Goal: Task Accomplishment & Management: Use online tool/utility

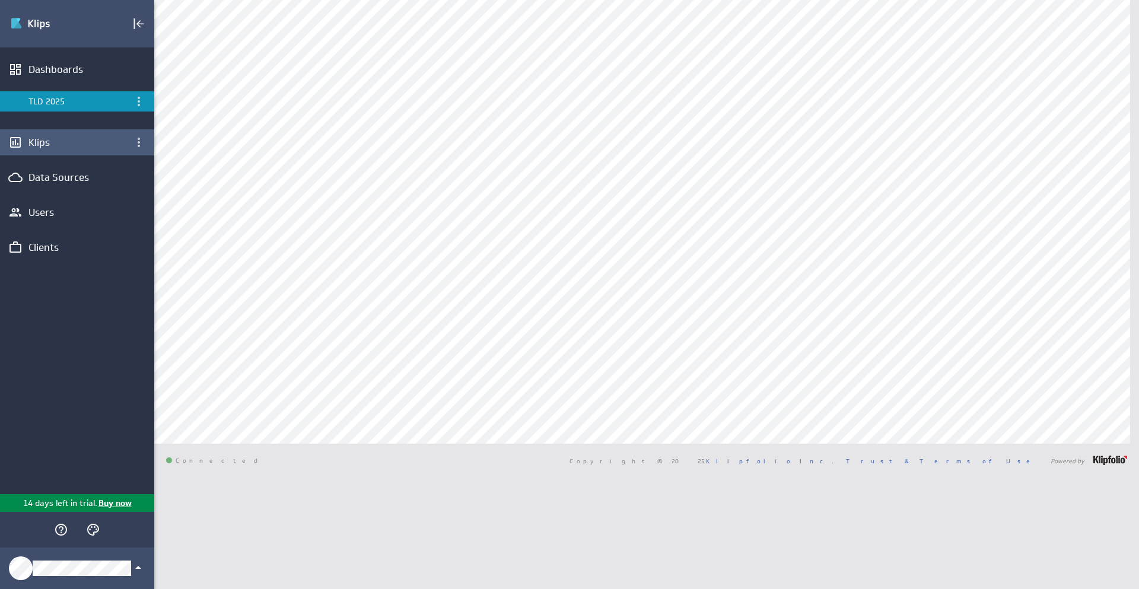
click at [44, 144] on div "Klips" at bounding box center [76, 142] width 97 height 13
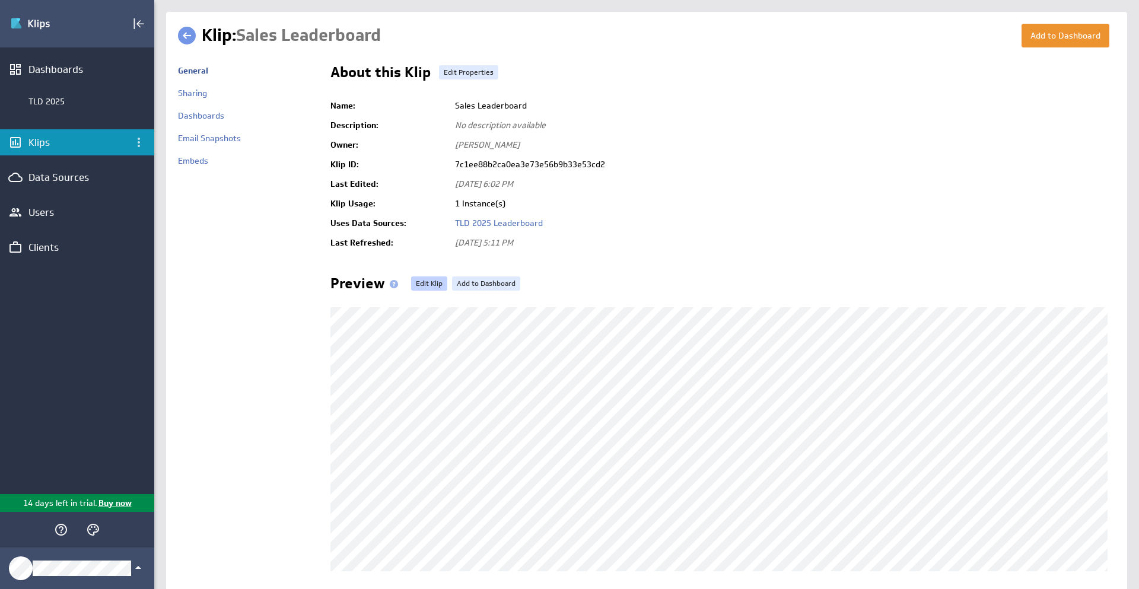
click at [429, 280] on link "Edit Klip" at bounding box center [429, 283] width 36 height 14
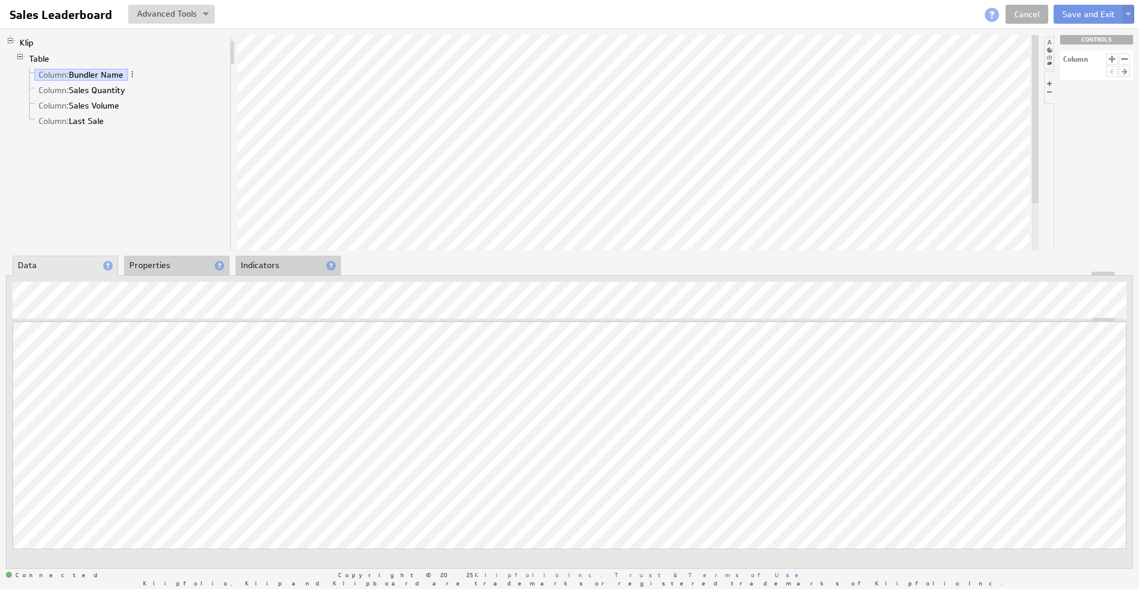
click at [145, 260] on li "Properties" at bounding box center [177, 266] width 106 height 20
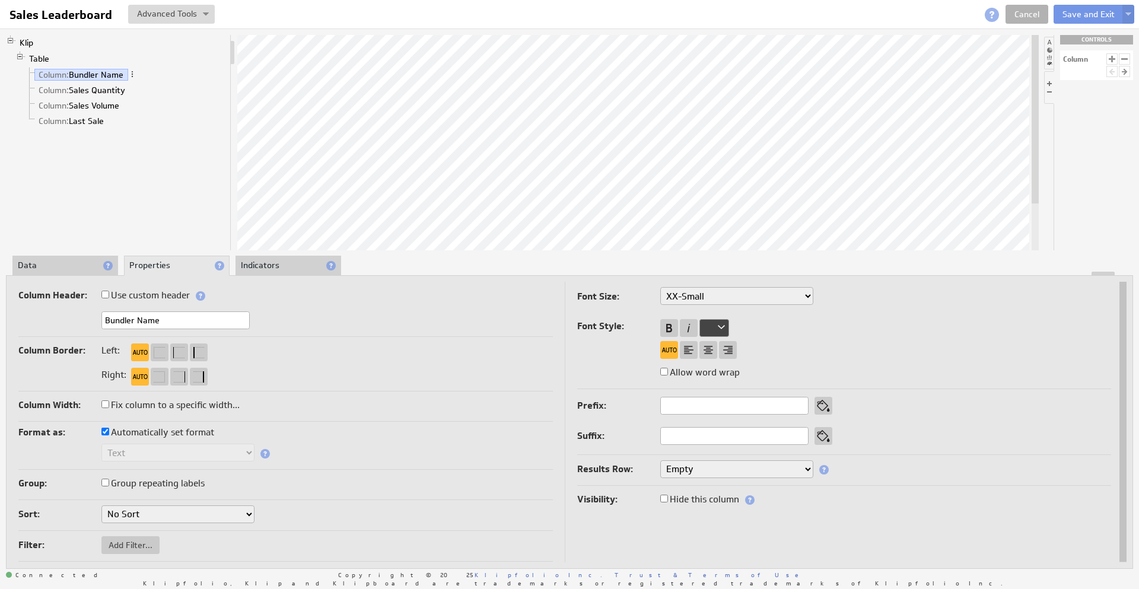
click at [506, 460] on div "Text Number Currency Percentage Image URL Date / Time Duration Mini Chart: Spar…" at bounding box center [285, 454] width 535 height 20
click at [660, 460] on select "Empty Count Count Distinct First Last Custom..." at bounding box center [736, 469] width 153 height 18
click at [109, 91] on link "Column: Sales Quantity" at bounding box center [82, 90] width 96 height 12
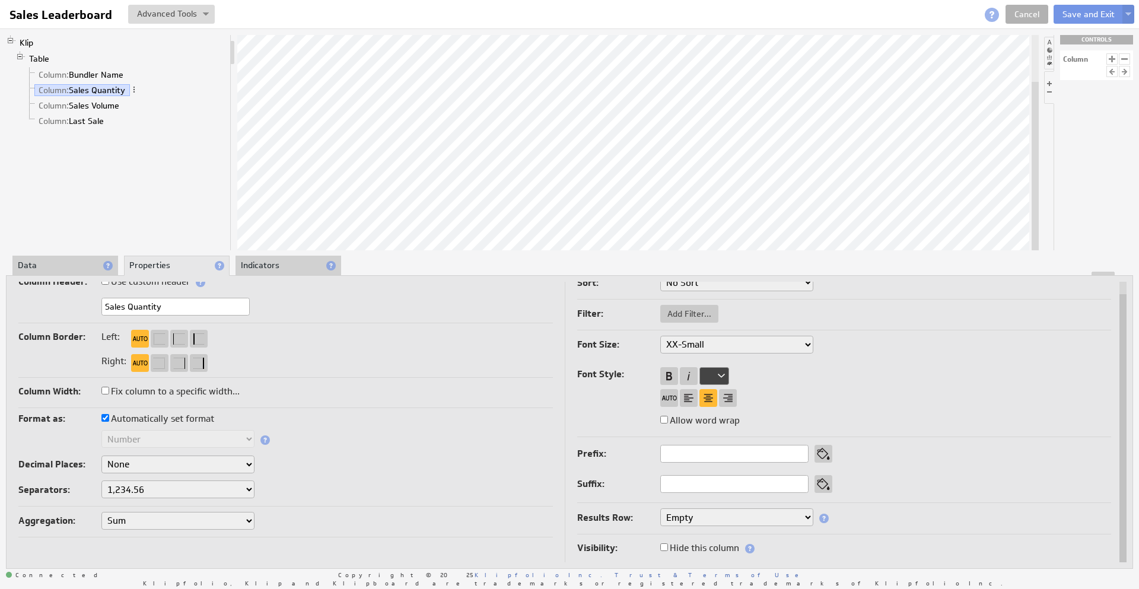
select select "sum"
click at [73, 100] on link "Column: Sales Volume" at bounding box center [79, 106] width 90 height 12
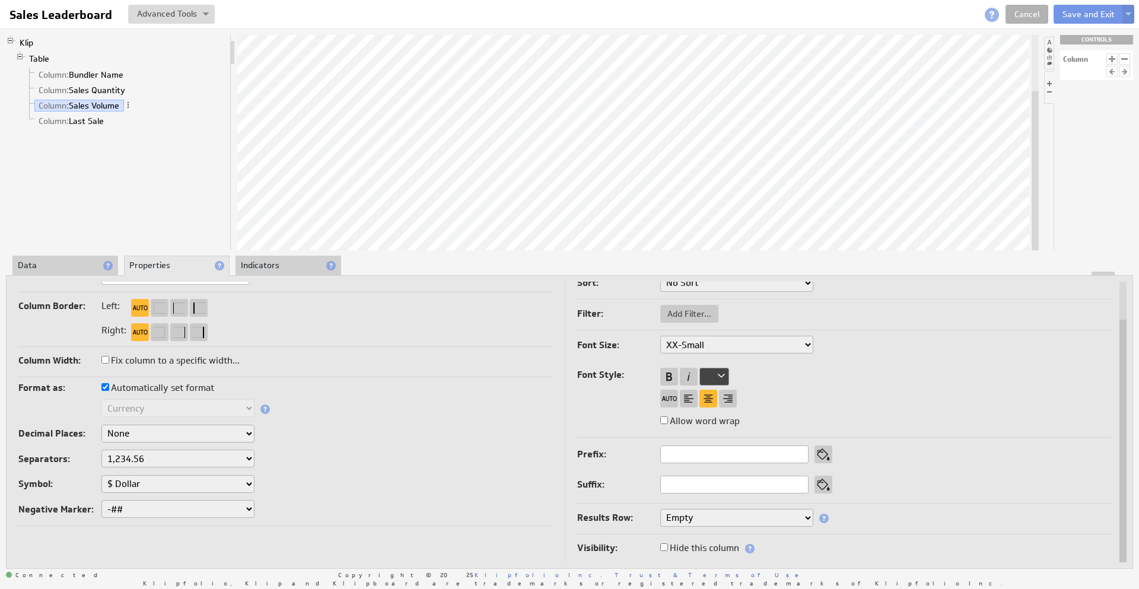
select select "sum"
click at [92, 116] on link "Column: Last Sale" at bounding box center [71, 121] width 74 height 12
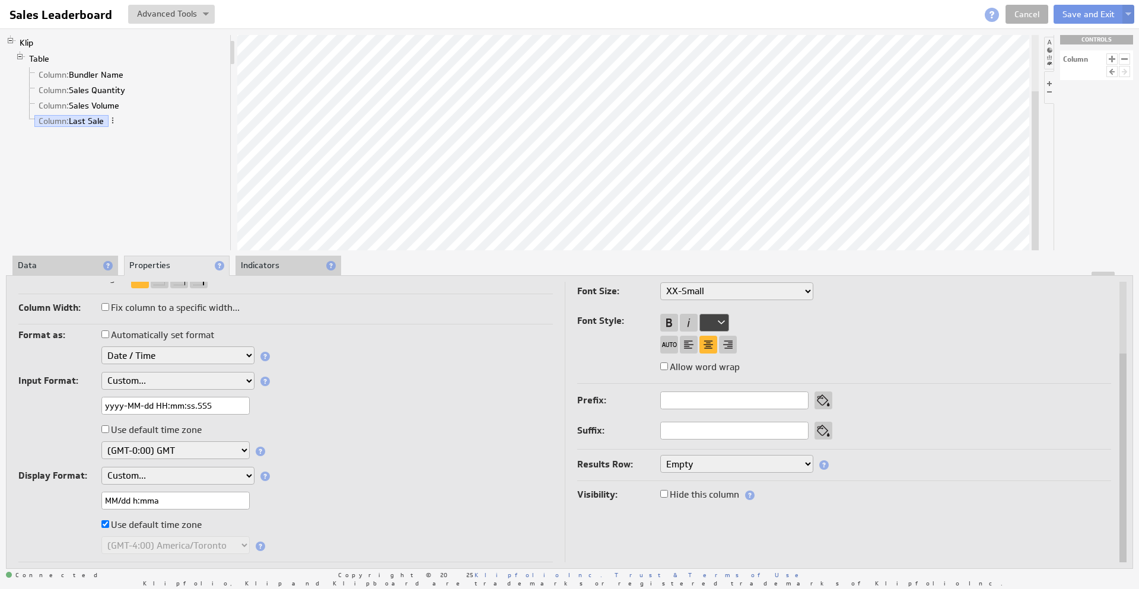
select select "custom"
select select "empty"
click at [498, 393] on div "Format as: Automatically set format Text Number Currency Percentage Image URL D…" at bounding box center [285, 445] width 535 height 236
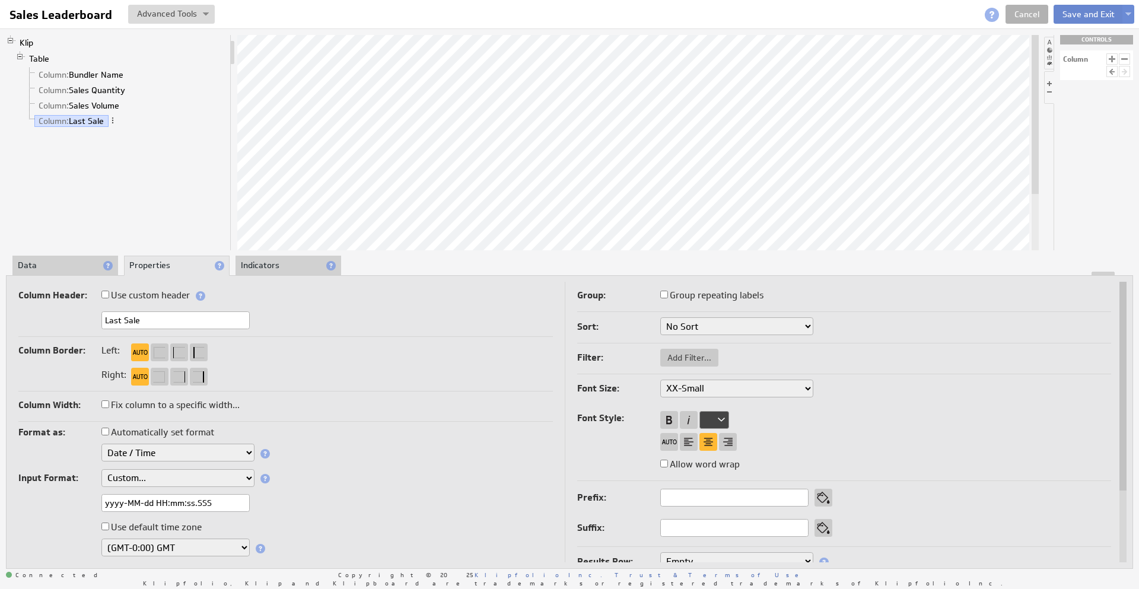
click at [1076, 20] on button "Save and Exit" at bounding box center [1089, 14] width 70 height 19
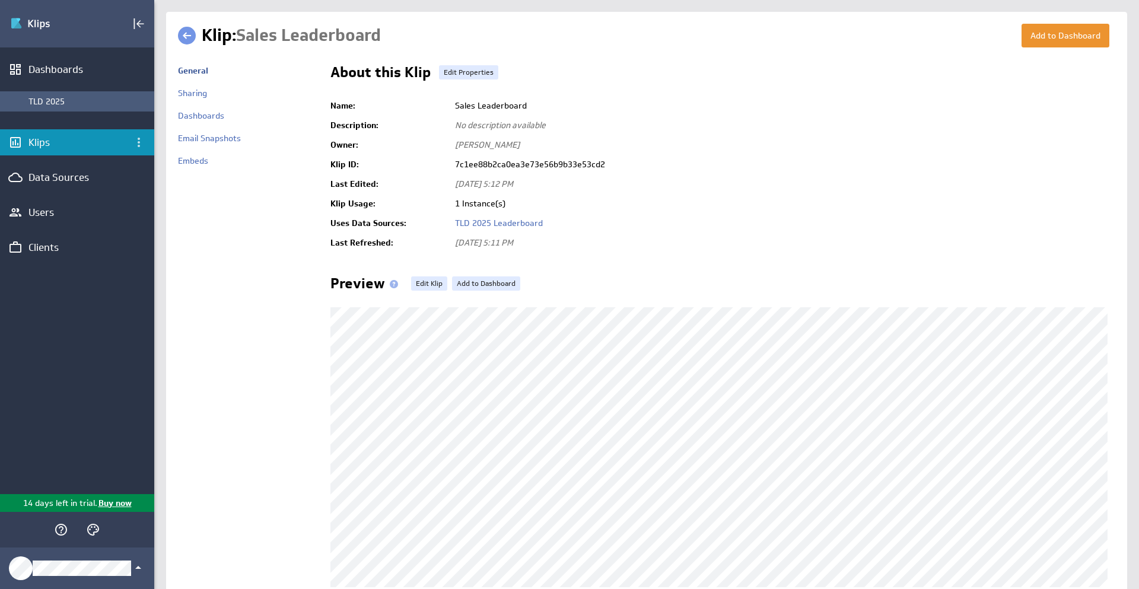
click at [55, 102] on div "TLD 2025" at bounding box center [88, 101] width 120 height 11
